Goal: Task Accomplishment & Management: Use online tool/utility

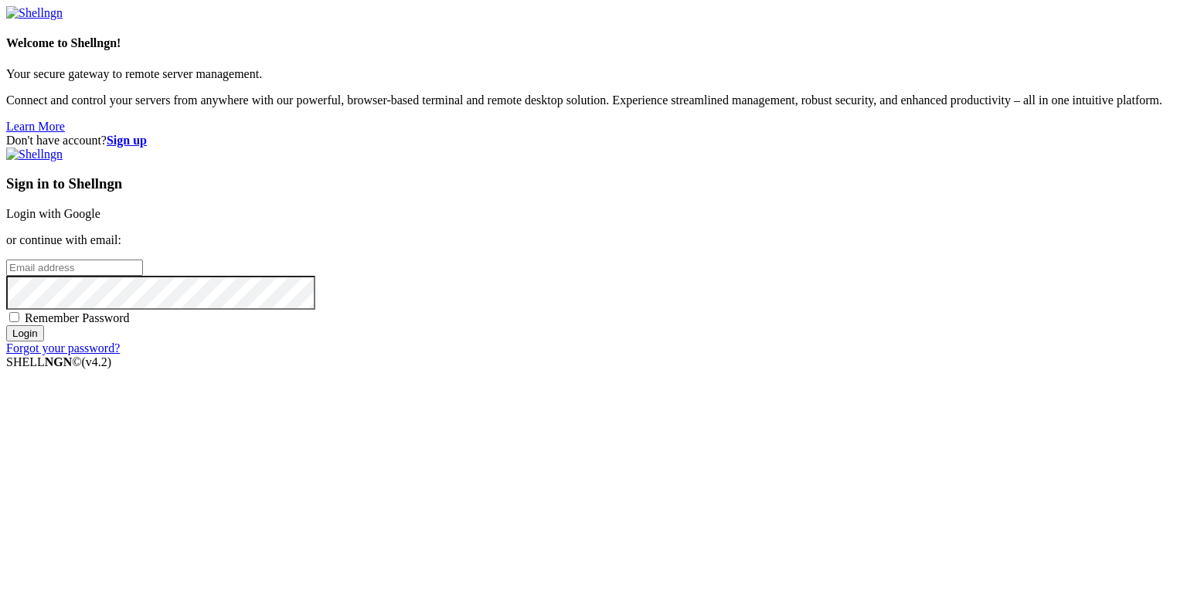
click at [100, 219] on link "Login with Google" at bounding box center [53, 213] width 94 height 13
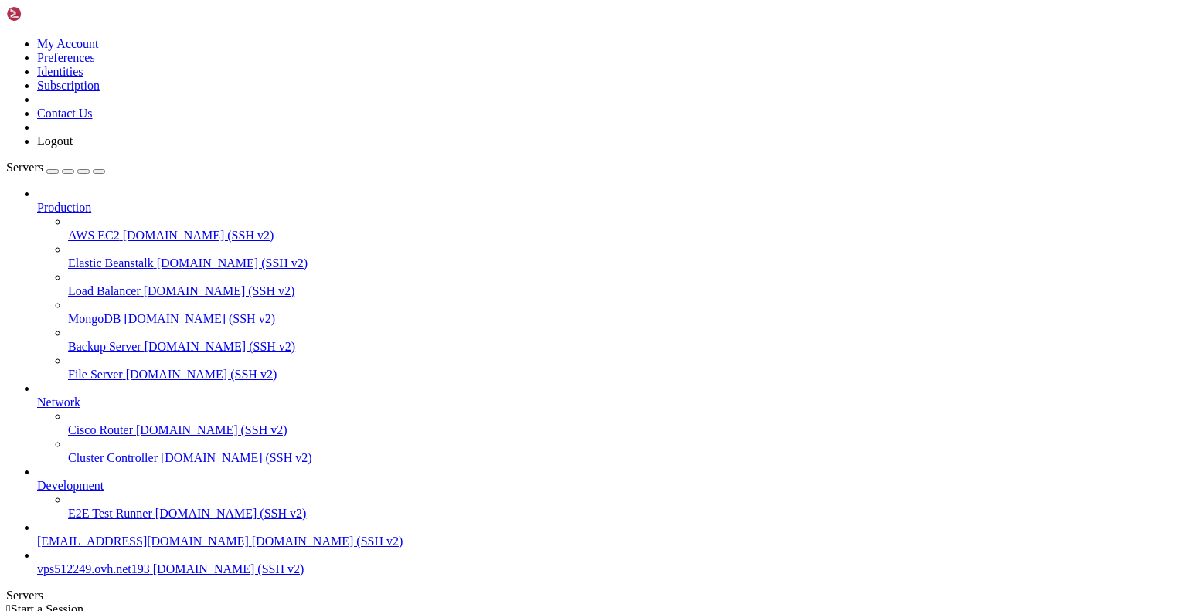
scroll to position [53, 0]
click at [153, 574] on span "[DOMAIN_NAME] (SSH v2)" at bounding box center [228, 568] width 151 height 13
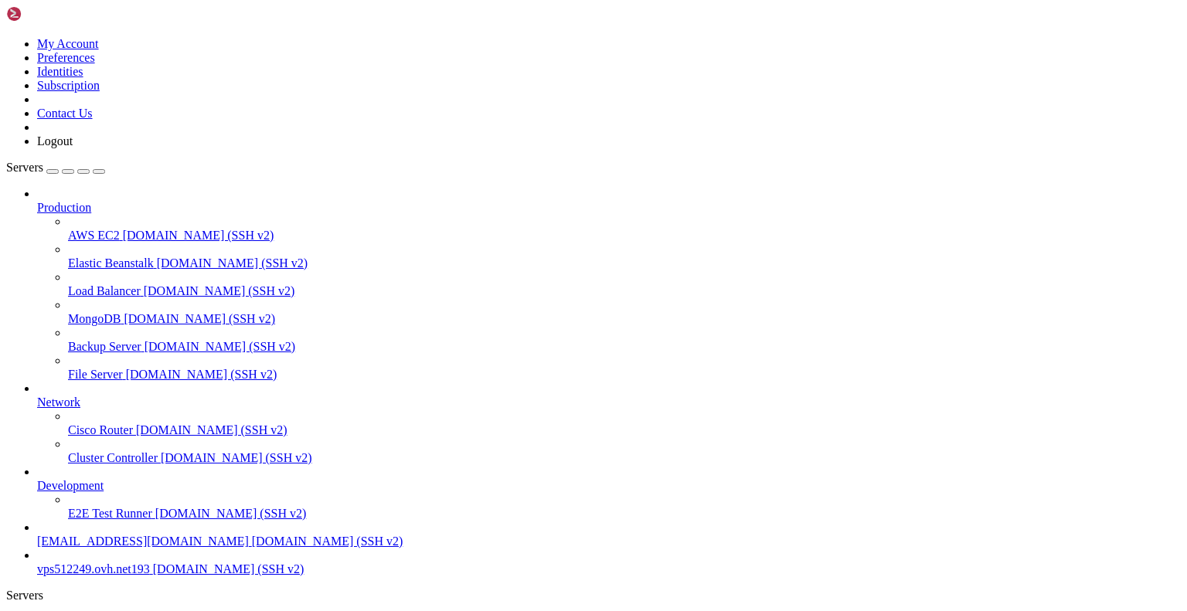
click at [100, 562] on span "vps512249.ovh.net193" at bounding box center [93, 568] width 113 height 13
drag, startPoint x: 15, startPoint y: 1164, endPoint x: 531, endPoint y: 1351, distance: 548.1
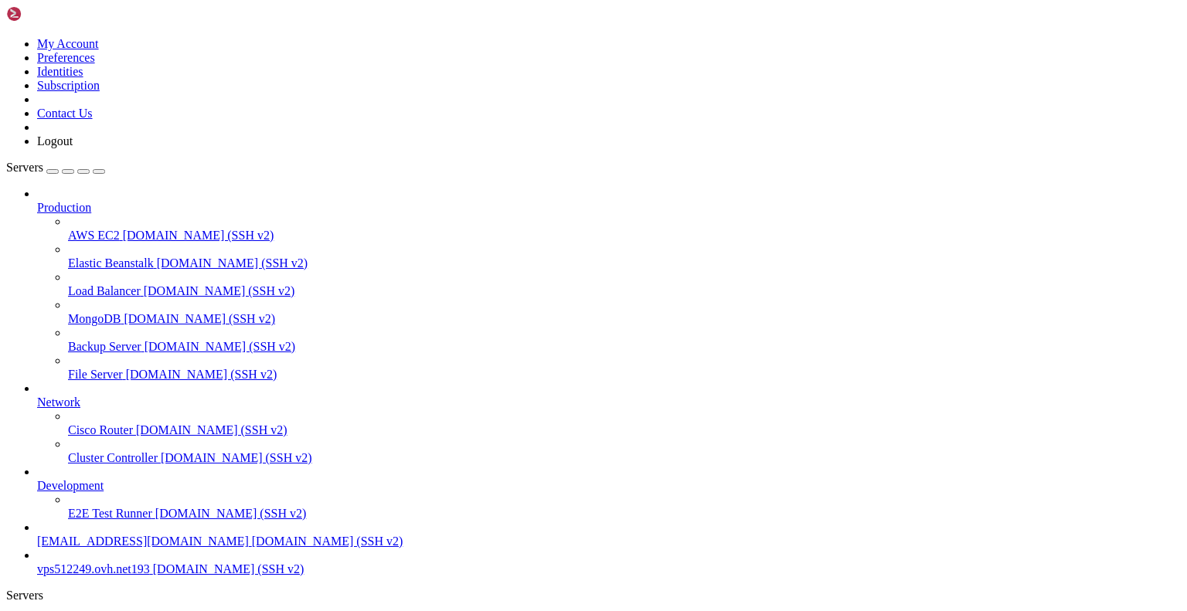
drag, startPoint x: 841, startPoint y: 1380, endPoint x: 13, endPoint y: 1163, distance: 855.9
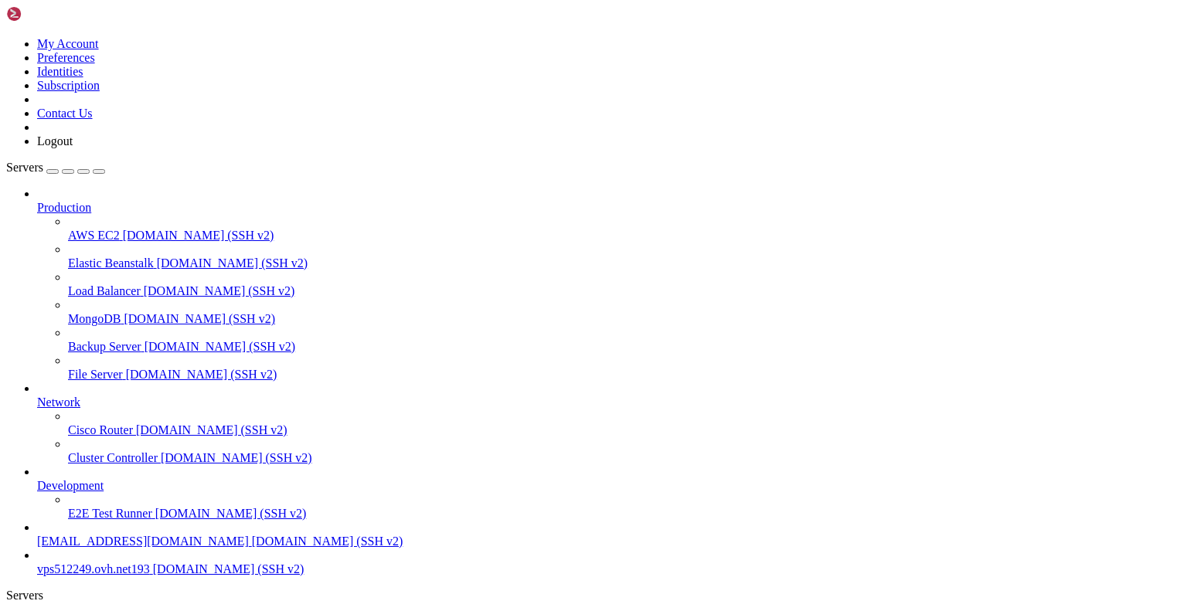
click at [119, 535] on span "[EMAIL_ADDRESS][DOMAIN_NAME]" at bounding box center [143, 541] width 212 height 13
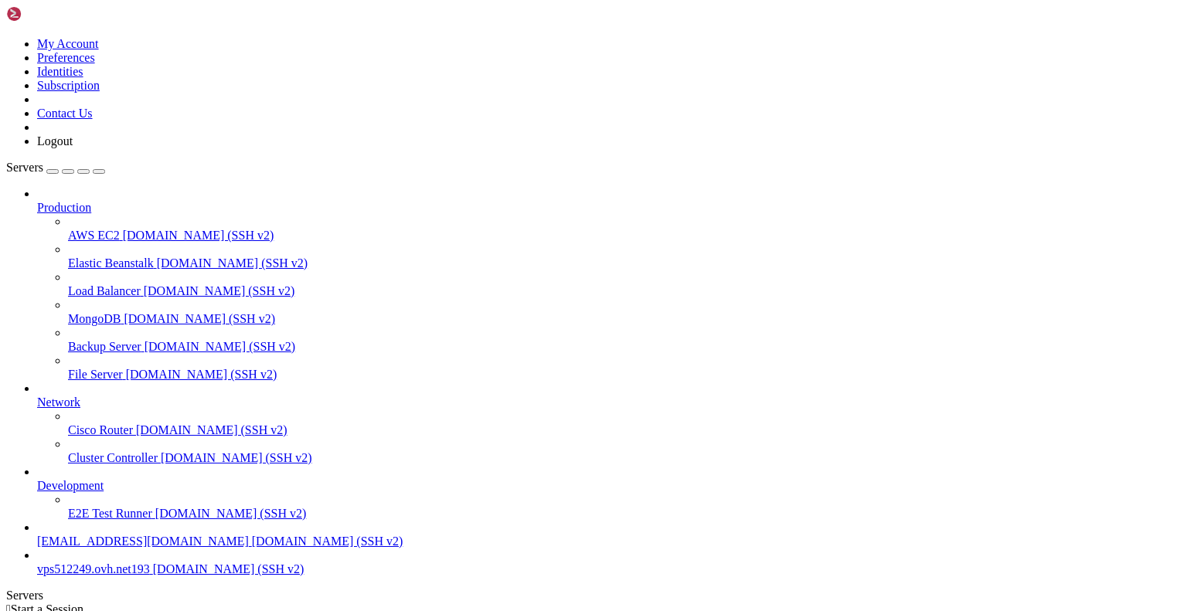
click at [119, 535] on span "[EMAIL_ADDRESS][DOMAIN_NAME]" at bounding box center [143, 541] width 212 height 13
click at [37, 479] on icon at bounding box center [37, 479] width 0 height 0
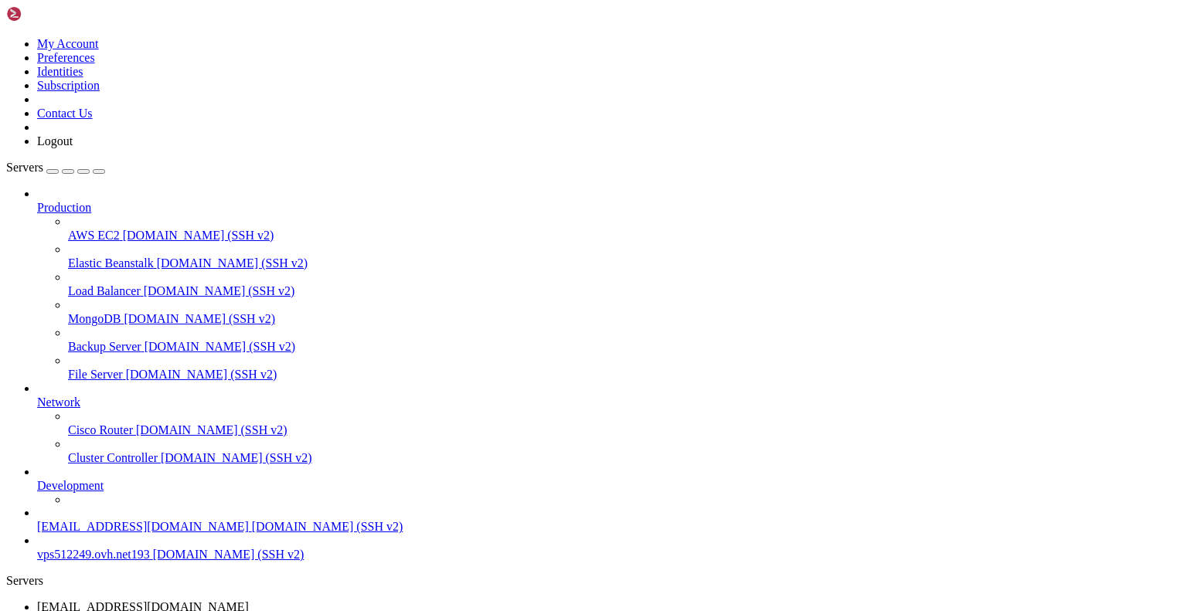
scroll to position [12, 0]
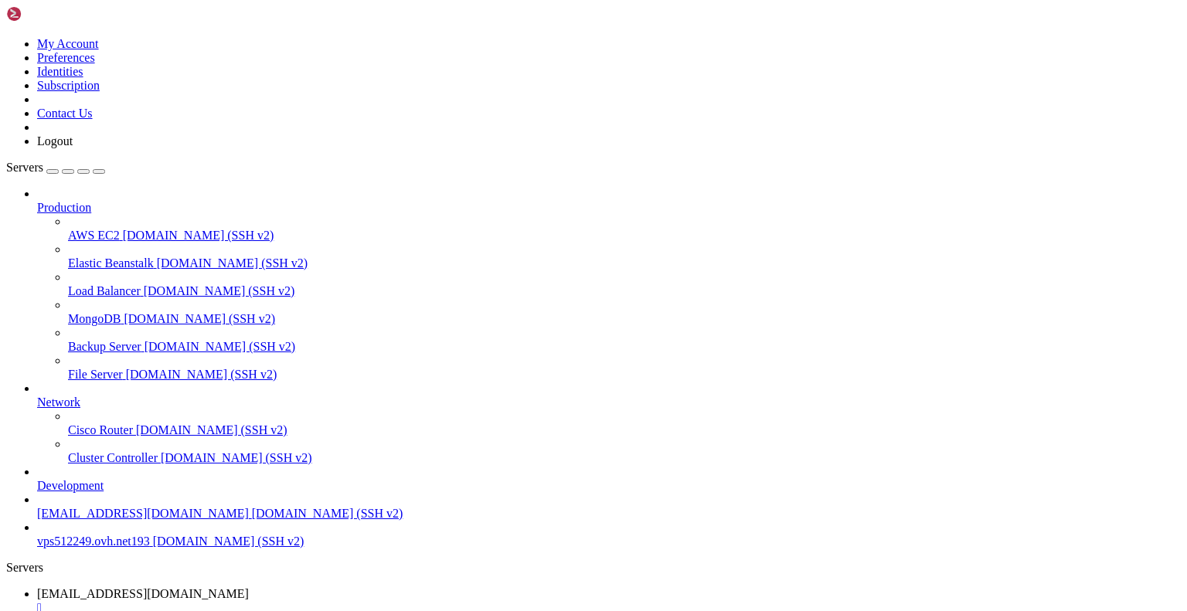
click at [37, 479] on icon at bounding box center [37, 479] width 0 height 0
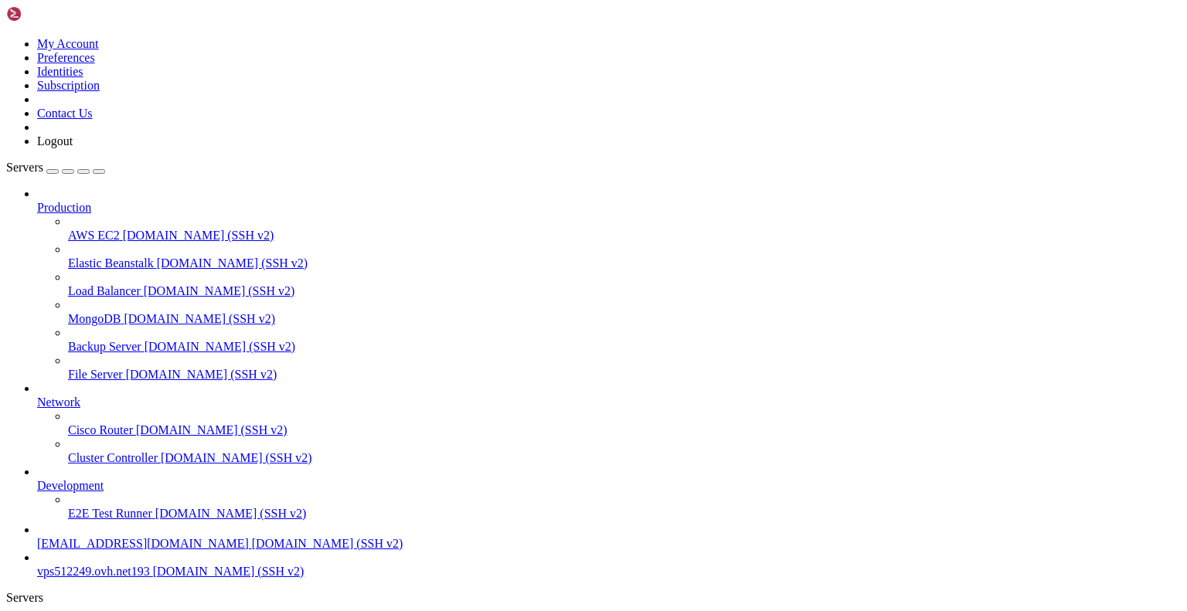
scroll to position [53, 0]
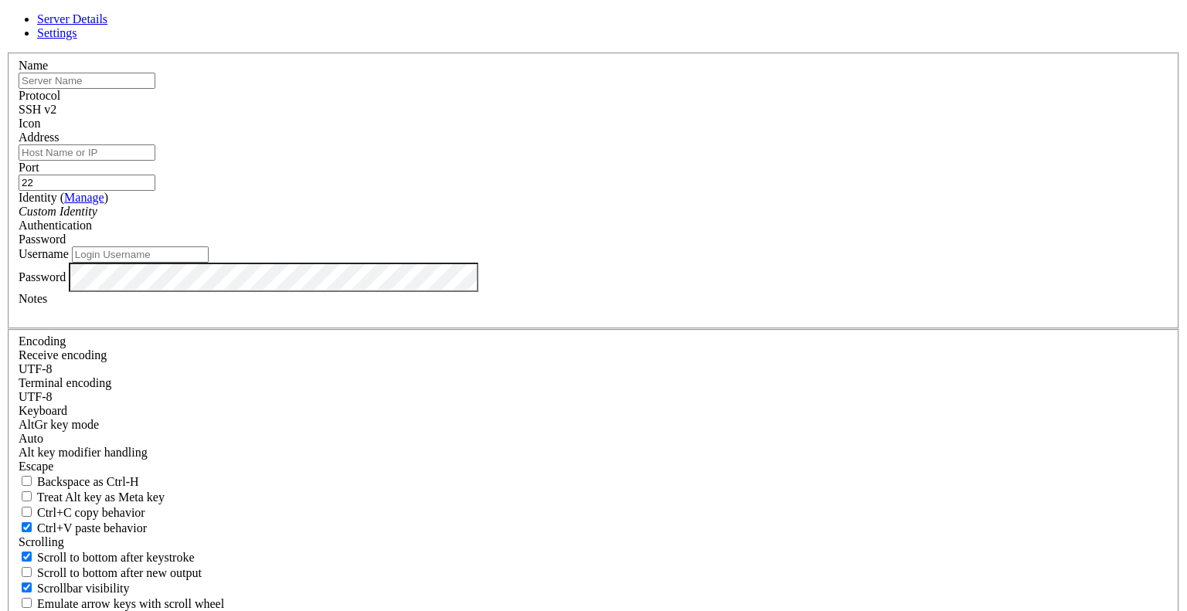
click at [155, 161] on input "Address" at bounding box center [87, 152] width 137 height 16
click at [155, 89] on input "text" at bounding box center [87, 81] width 137 height 16
paste input "[TECHNICAL_ID]"
type input "[TECHNICAL_ID]"
drag, startPoint x: 456, startPoint y: 213, endPoint x: 452, endPoint y: 205, distance: 9.3
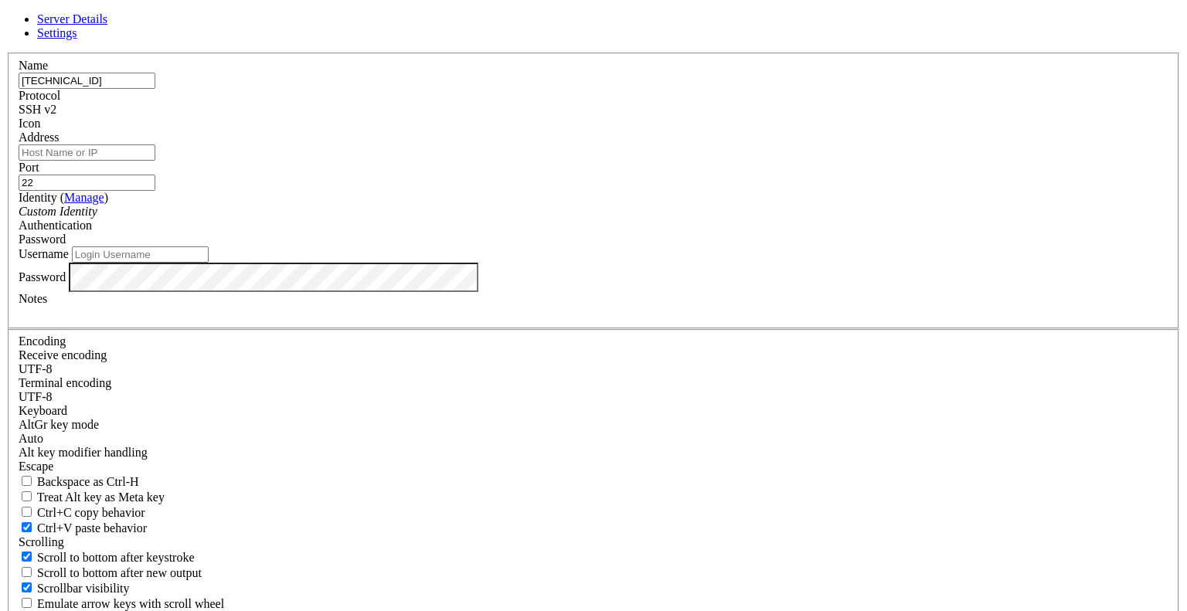
click at [155, 161] on input "Address" at bounding box center [87, 152] width 137 height 16
paste input "[TECHNICAL_ID]"
type input "[TECHNICAL_ID]"
click at [209, 263] on input "Username" at bounding box center [140, 254] width 137 height 16
type input "root"
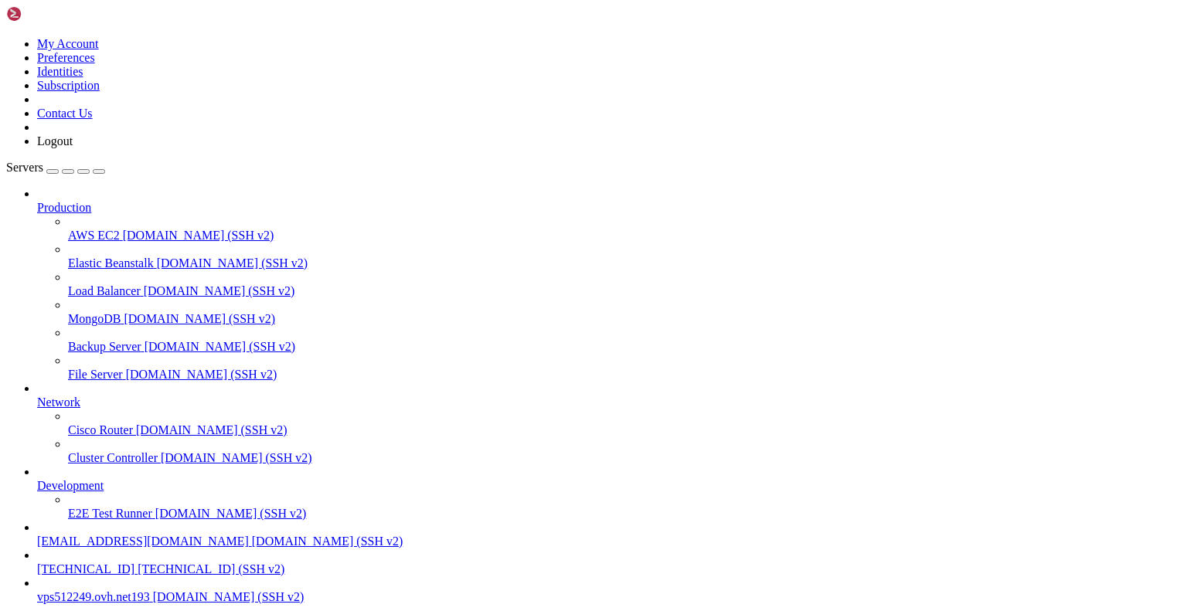
click at [125, 565] on span "[TECHNICAL_ID]" at bounding box center [85, 568] width 97 height 13
drag, startPoint x: 14, startPoint y: 956, endPoint x: 90, endPoint y: 1395, distance: 446.2
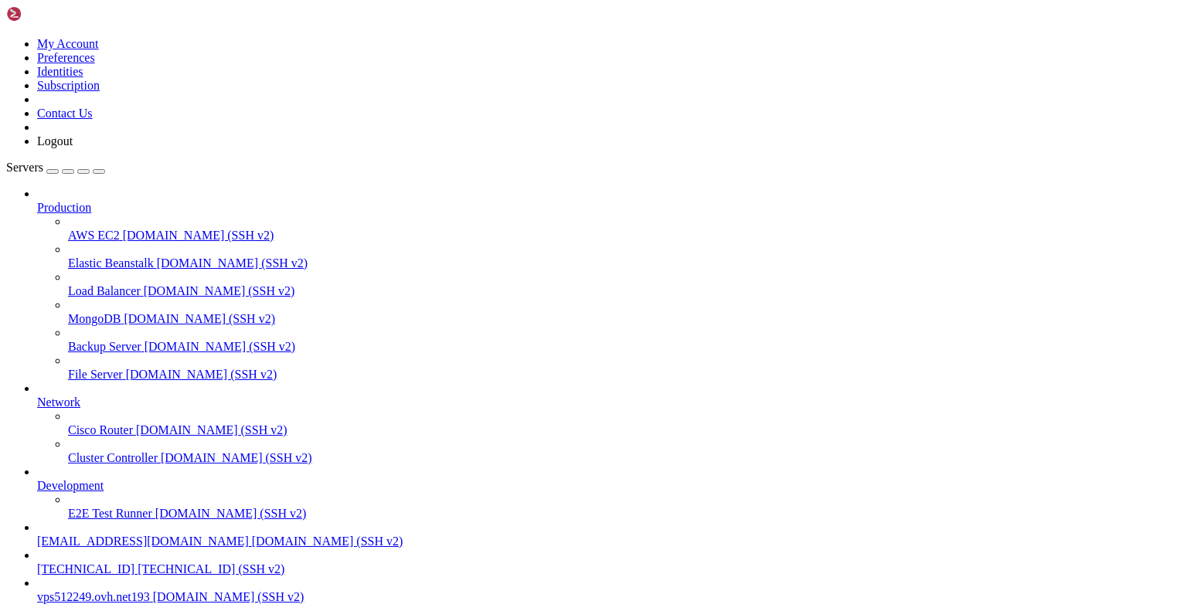
drag, startPoint x: 25, startPoint y: 1216, endPoint x: 16, endPoint y: 1190, distance: 26.9
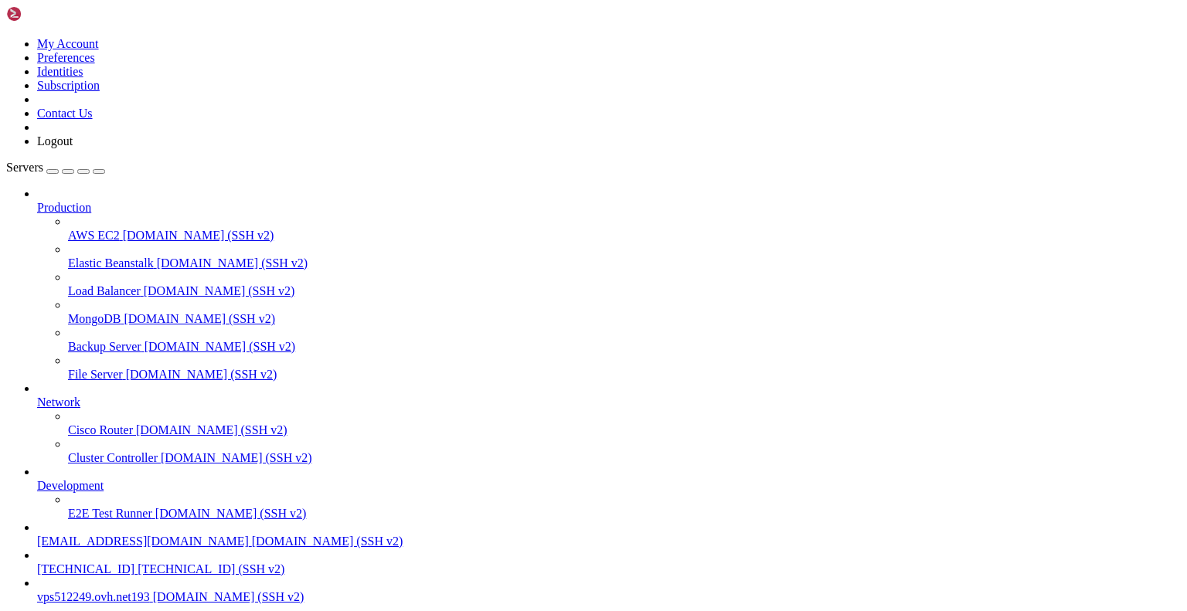
drag, startPoint x: 25, startPoint y: 1359, endPoint x: -8, endPoint y: 1234, distance: 128.7
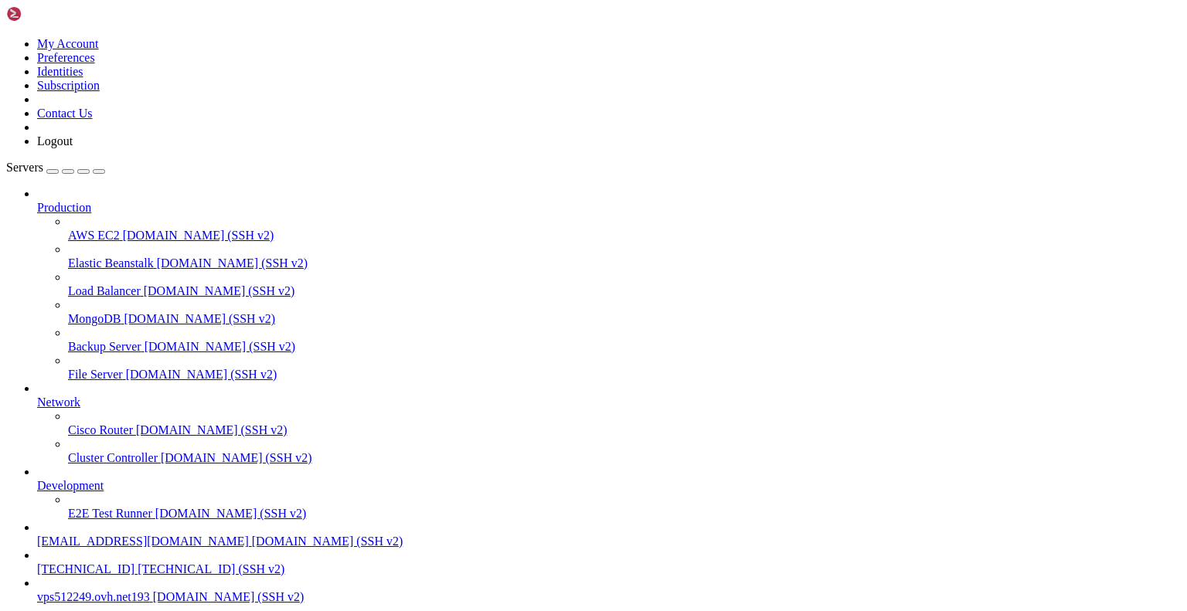
scroll to position [643, 0]
drag, startPoint x: 16, startPoint y: 1370, endPoint x: 12, endPoint y: 1040, distance: 329.9
drag, startPoint x: 18, startPoint y: 1352, endPoint x: 12, endPoint y: 1023, distance: 329.1
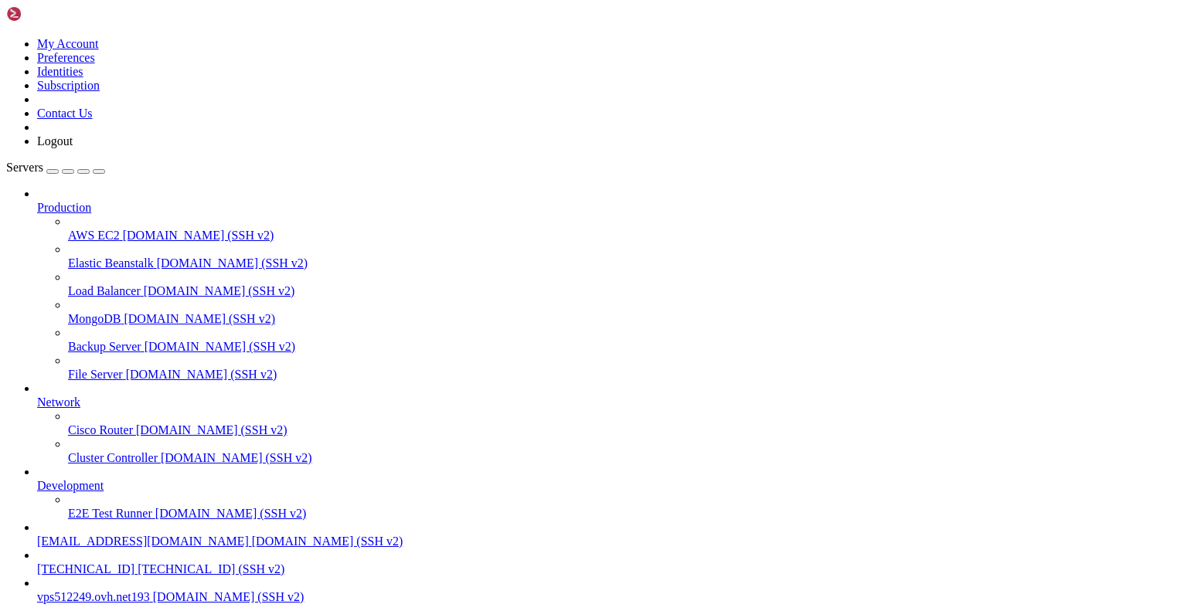
drag, startPoint x: 401, startPoint y: 1398, endPoint x: 15, endPoint y: 1390, distance: 386.4
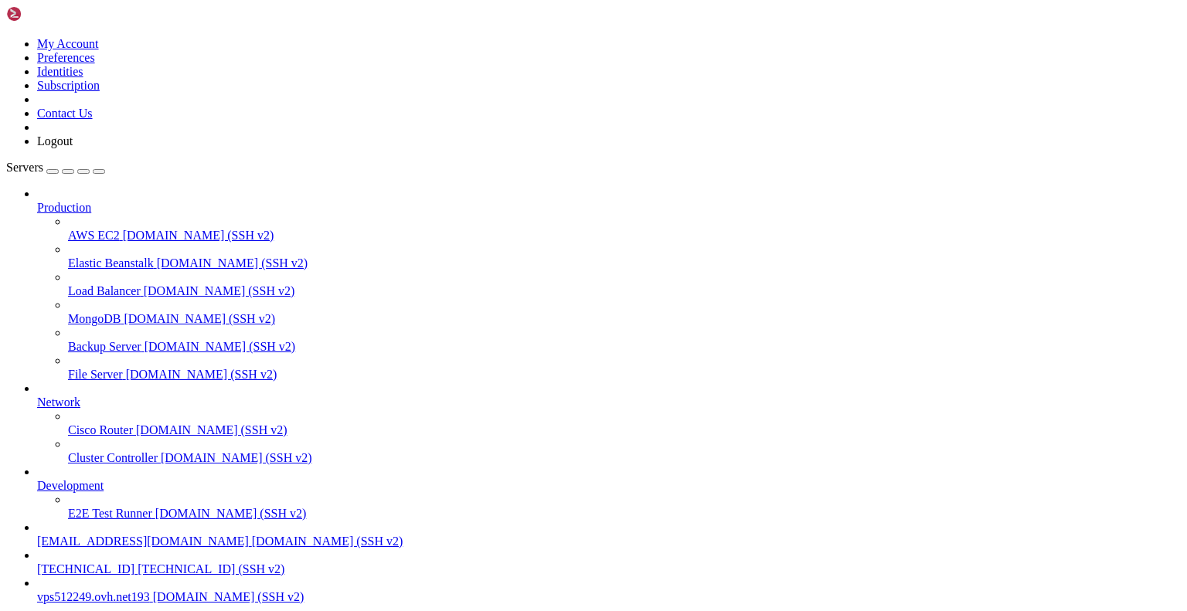
drag, startPoint x: 497, startPoint y: 1387, endPoint x: 13, endPoint y: 1390, distance: 483.6
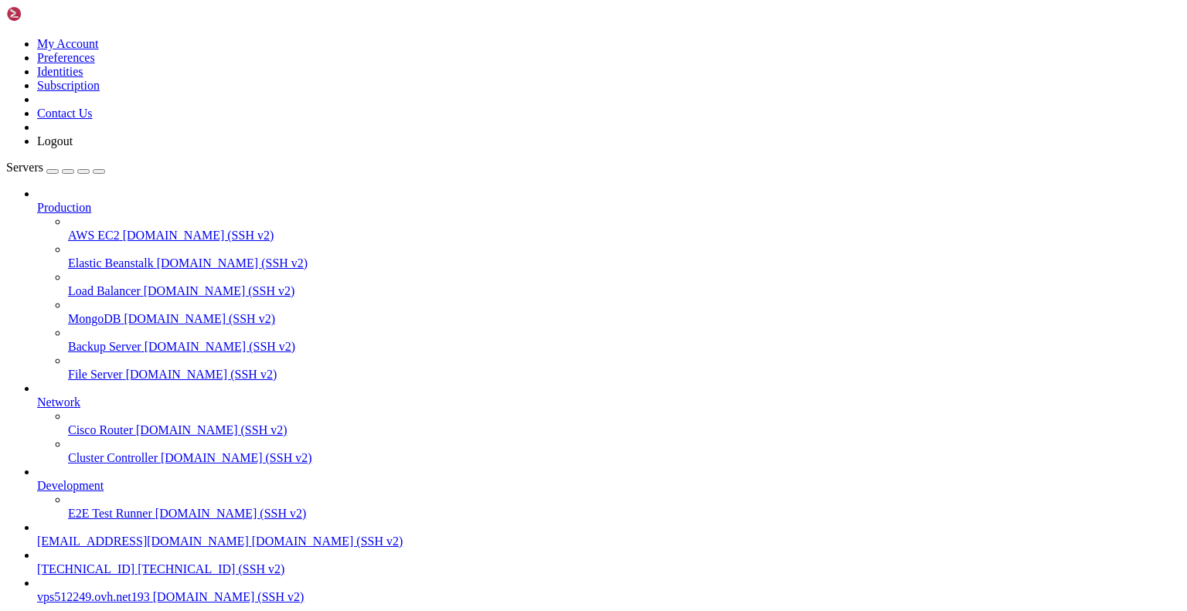
drag, startPoint x: 355, startPoint y: 1387, endPoint x: 15, endPoint y: 1388, distance: 339.9
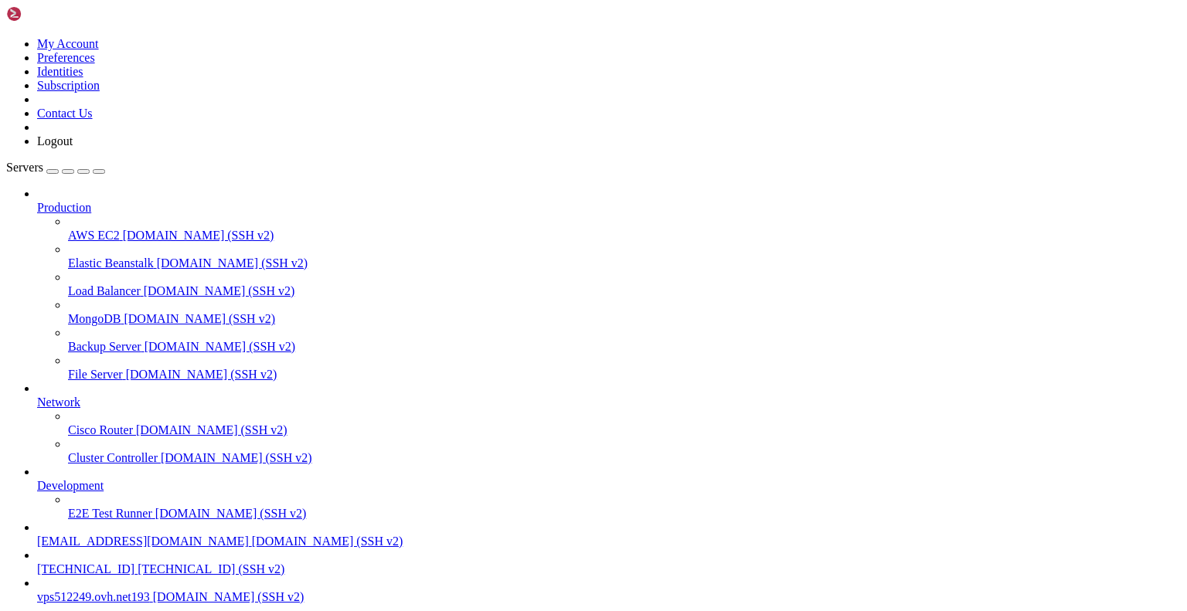
click at [127, 535] on span "[EMAIL_ADDRESS][DOMAIN_NAME]" at bounding box center [143, 541] width 212 height 13
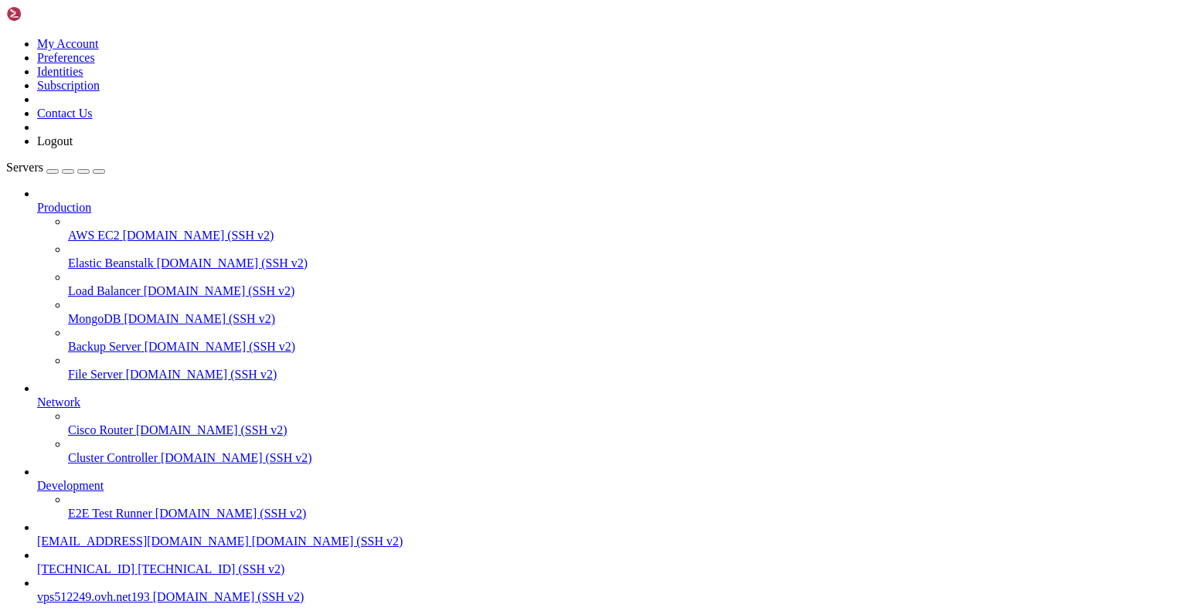
click at [127, 590] on span "vps512249.ovh.net193" at bounding box center [93, 596] width 113 height 13
drag, startPoint x: 200, startPoint y: 1259, endPoint x: 53, endPoint y: 1113, distance: 207.6
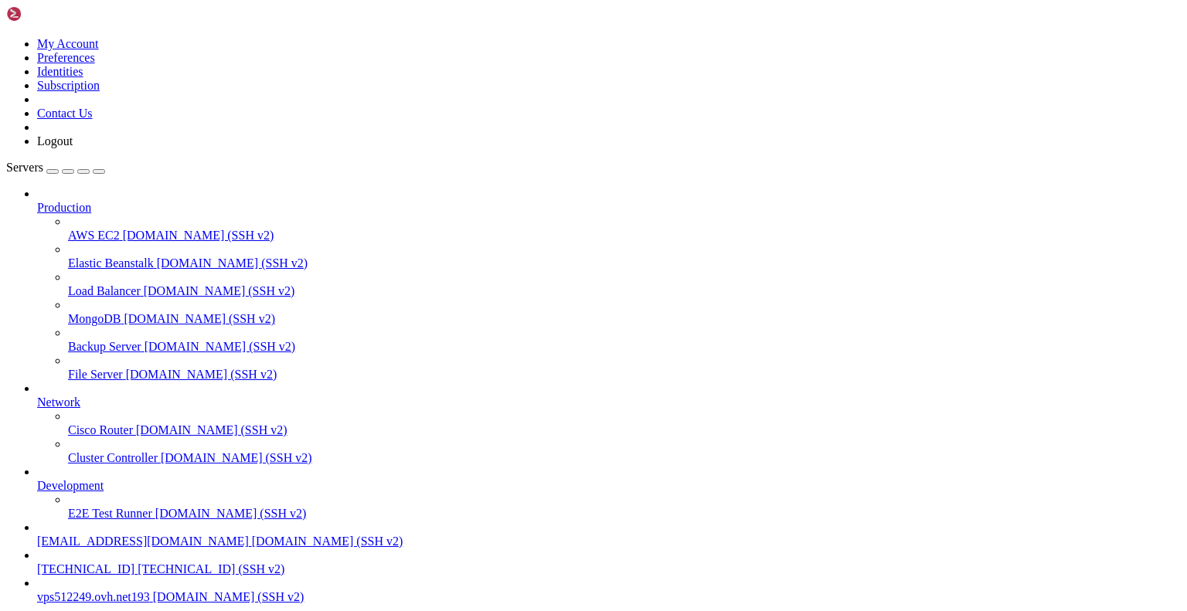
scroll to position [1825, 0]
drag, startPoint x: 206, startPoint y: 1377, endPoint x: 12, endPoint y: 1064, distance: 368.5
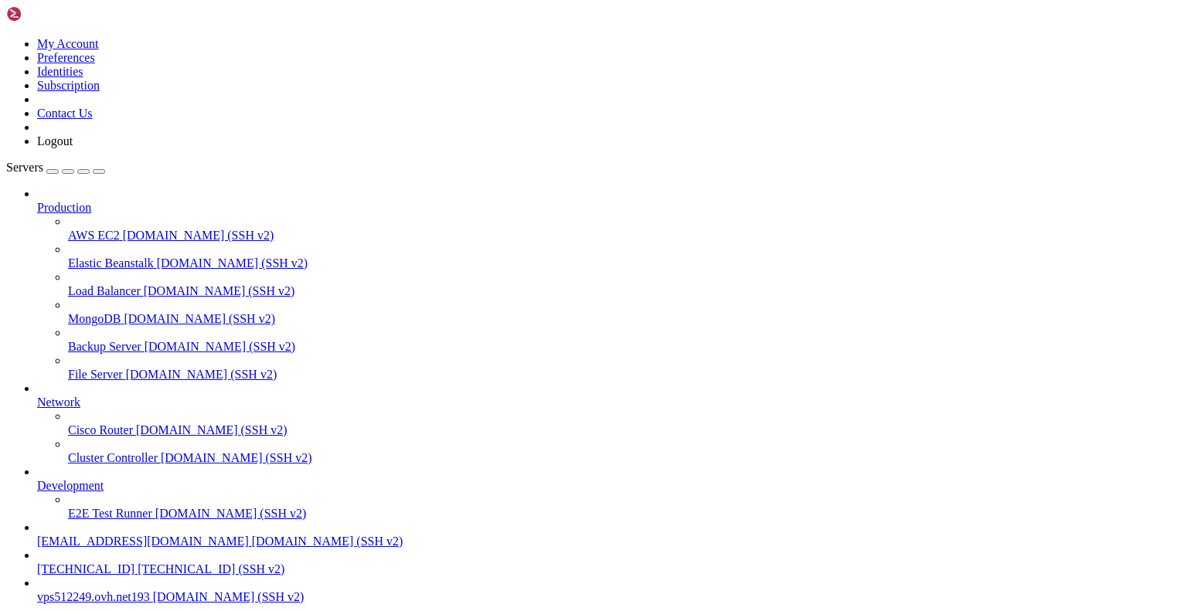
scroll to position [2219, 0]
